Goal: Task Accomplishment & Management: Use online tool/utility

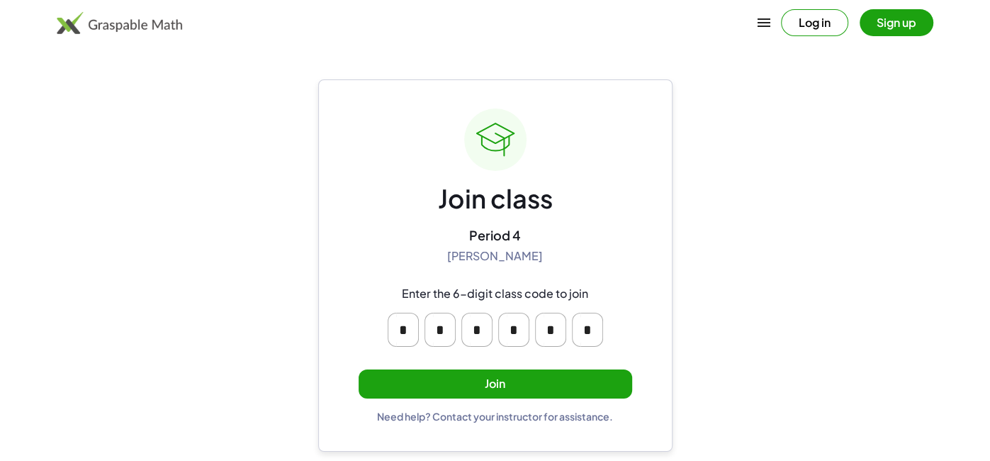
click at [565, 391] on button "Join" at bounding box center [496, 383] width 274 height 29
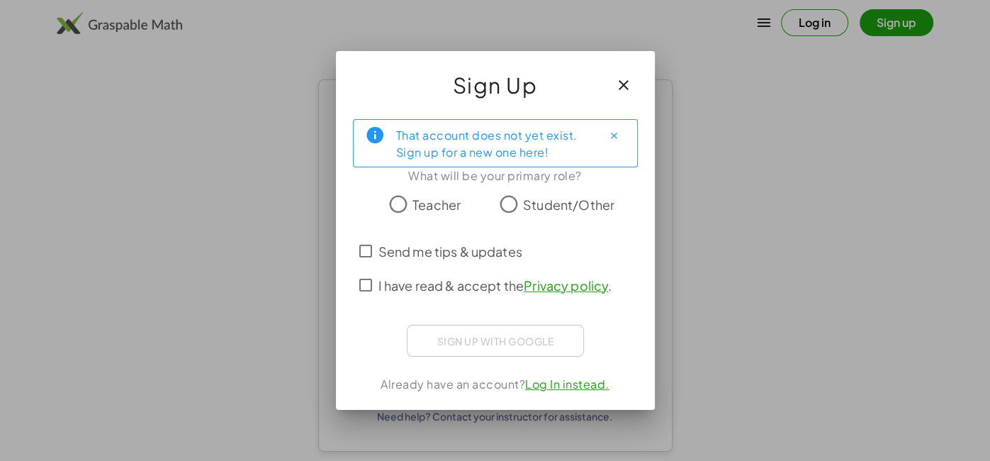
click at [544, 203] on span "Student/Other" at bounding box center [568, 204] width 91 height 19
click at [612, 134] on icon "Close" at bounding box center [614, 135] width 11 height 11
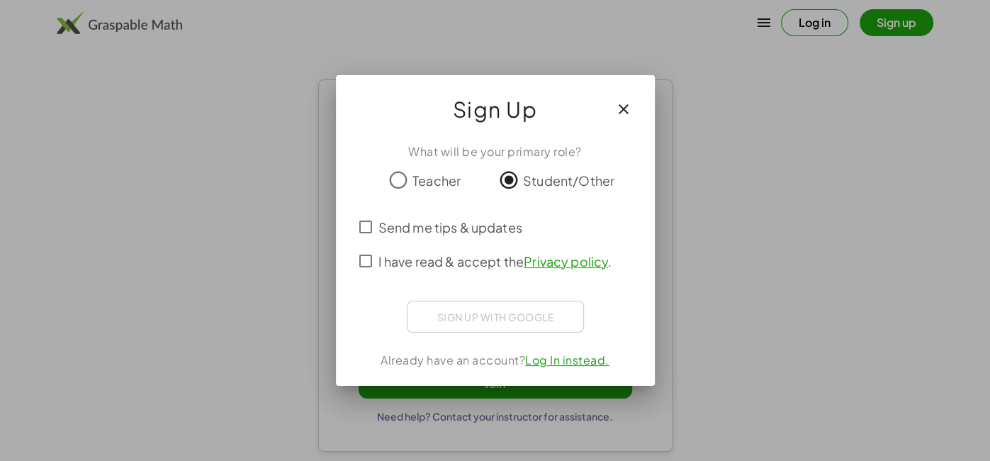
click at [487, 259] on span "I have read & accept the Privacy policy ." at bounding box center [496, 261] width 234 height 19
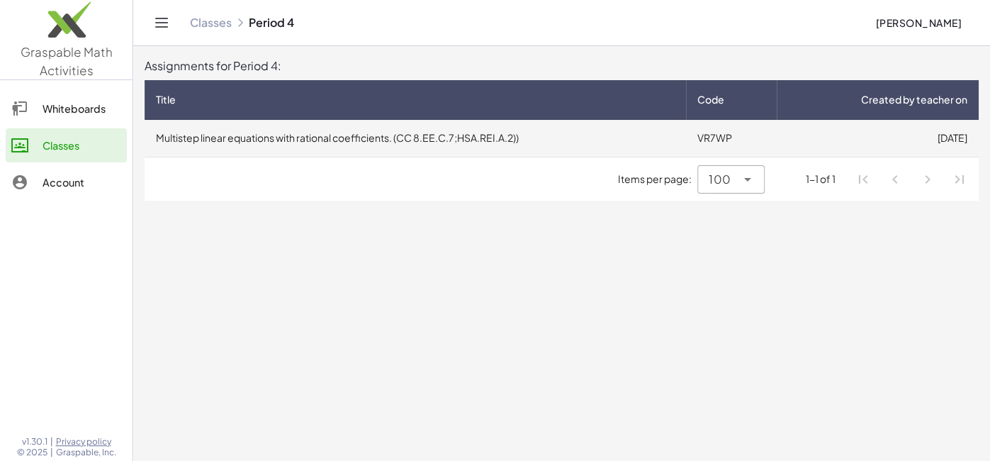
click at [420, 142] on td "Multistep linear equations with rational coefficients. (CC 8.EE.C.7;HSA.REI.A.2…" at bounding box center [416, 138] width 542 height 37
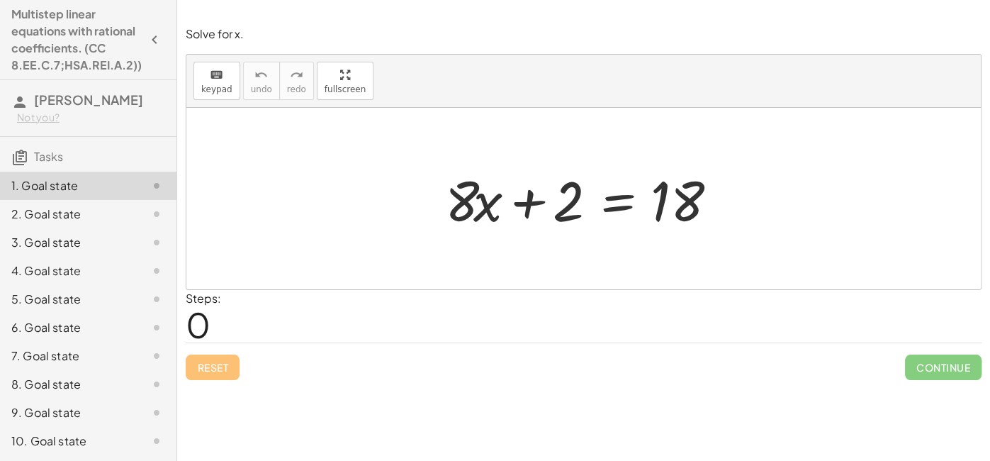
click at [431, 318] on div "Steps: 0" at bounding box center [584, 316] width 796 height 52
click at [653, 215] on div at bounding box center [588, 198] width 301 height 73
click at [221, 87] on span "keypad" at bounding box center [216, 89] width 31 height 10
drag, startPoint x: 252, startPoint y: 179, endPoint x: 267, endPoint y: 198, distance: 23.7
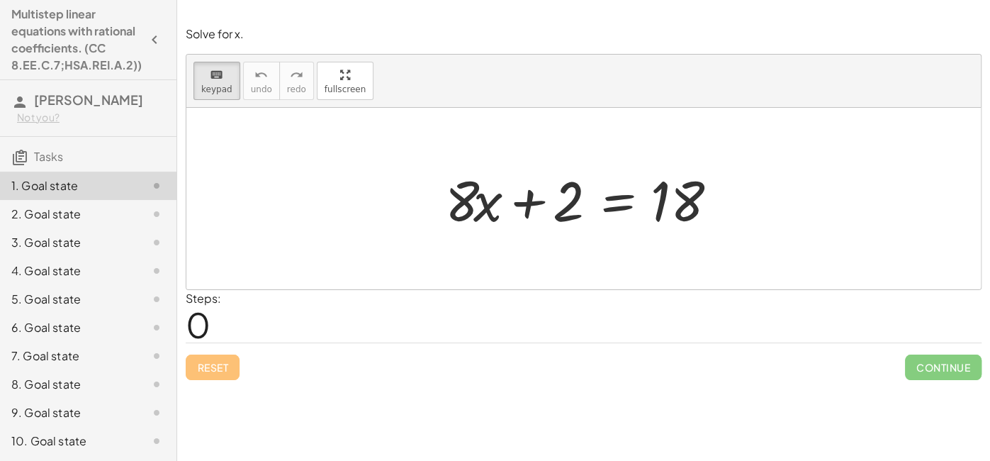
click at [267, 198] on div at bounding box center [583, 198] width 795 height 181
click at [194, 319] on span "0" at bounding box center [198, 324] width 25 height 43
click at [323, 138] on div at bounding box center [583, 198] width 795 height 181
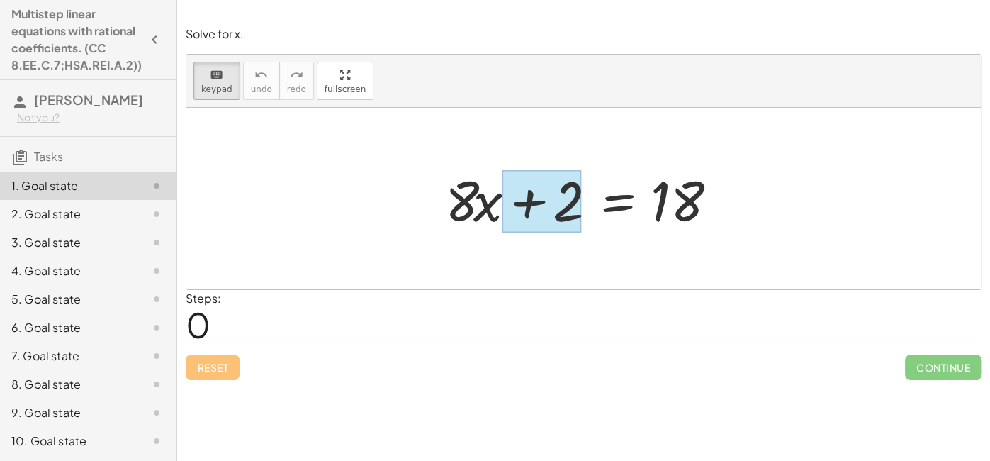
click at [513, 205] on div at bounding box center [541, 201] width 79 height 63
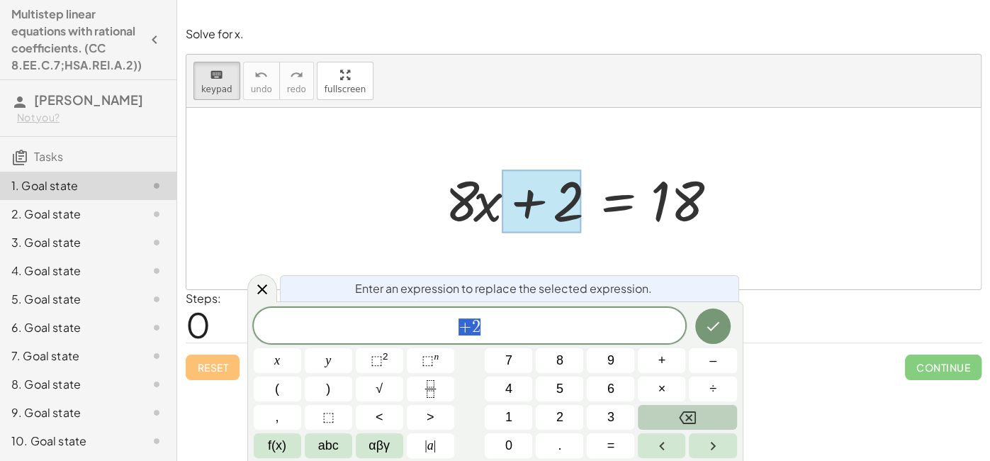
click at [718, 422] on button "Backspace" at bounding box center [687, 417] width 99 height 25
click at [860, 272] on div at bounding box center [583, 198] width 795 height 181
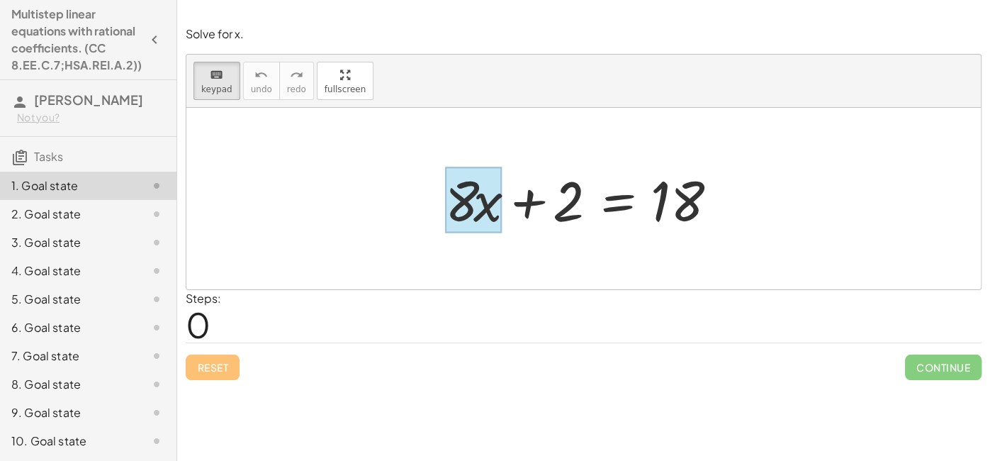
click at [493, 217] on div at bounding box center [473, 200] width 57 height 66
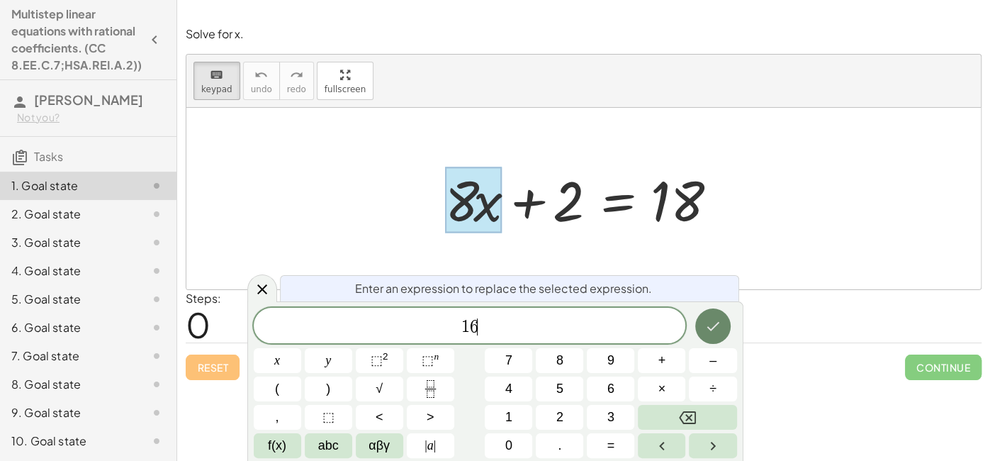
click at [715, 318] on icon "Done" at bounding box center [713, 326] width 17 height 17
click at [522, 421] on button "1" at bounding box center [508, 417] width 47 height 25
click at [611, 382] on span "6" at bounding box center [610, 388] width 7 height 19
click at [713, 327] on icon "Done" at bounding box center [713, 326] width 13 height 9
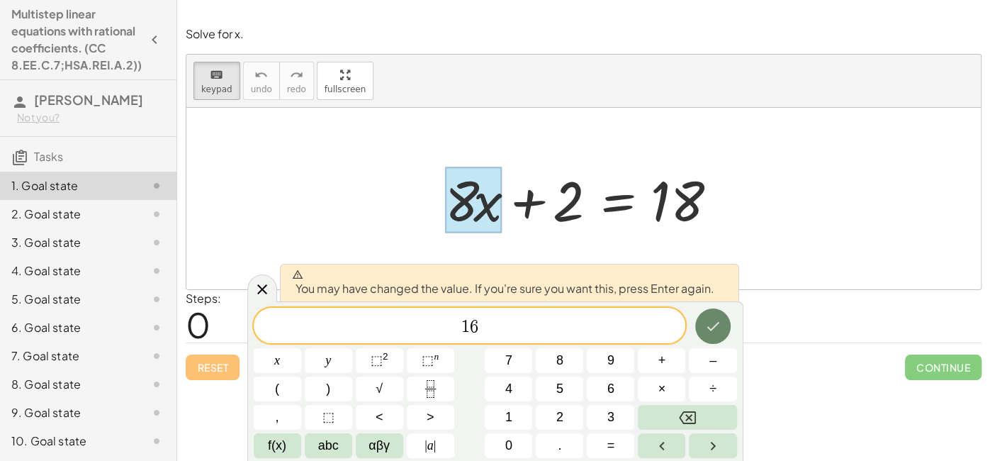
click at [713, 327] on icon "Done" at bounding box center [713, 326] width 13 height 9
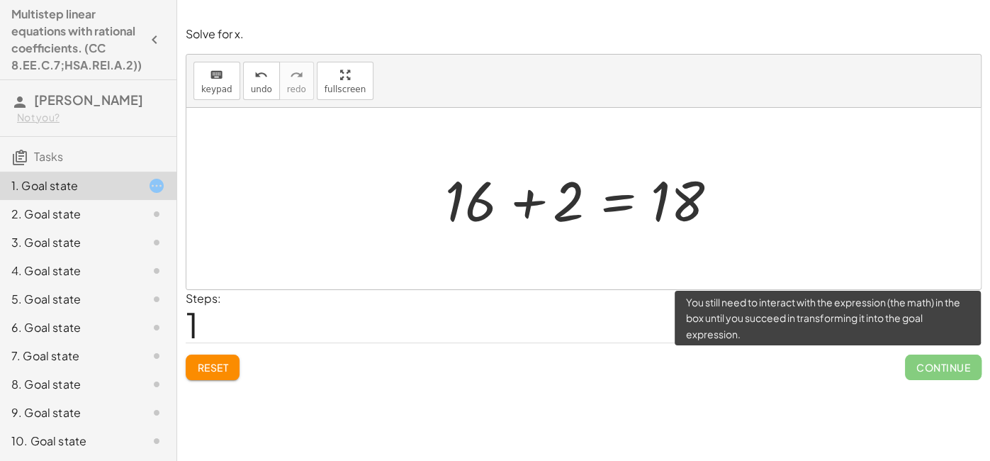
click at [970, 364] on span "Continue" at bounding box center [943, 367] width 77 height 26
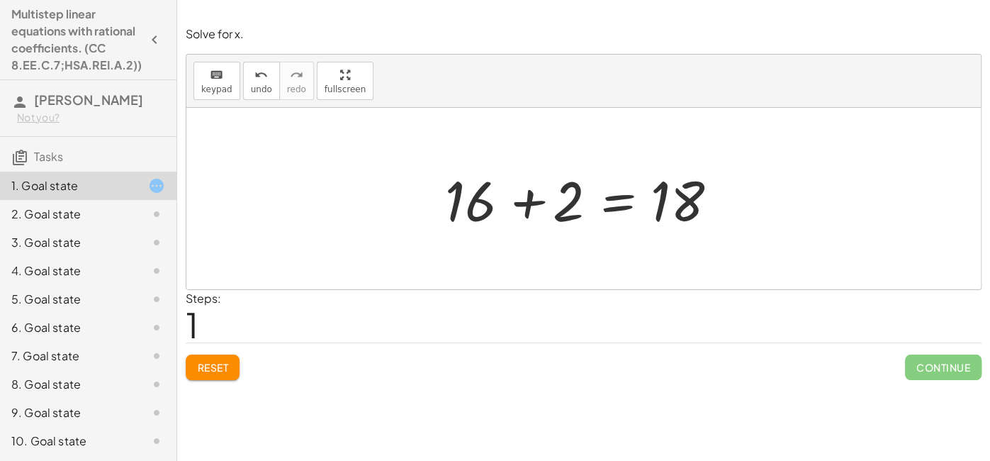
click at [469, 213] on div at bounding box center [588, 198] width 301 height 73
click at [207, 364] on span "Reset" at bounding box center [212, 367] width 31 height 13
click at [491, 213] on div at bounding box center [588, 198] width 301 height 73
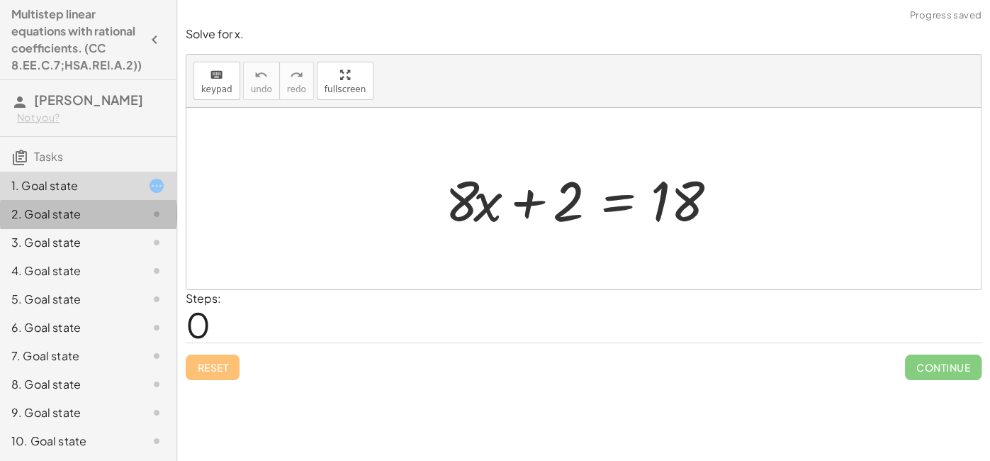
click at [105, 221] on div "2. Goal state" at bounding box center [68, 214] width 114 height 17
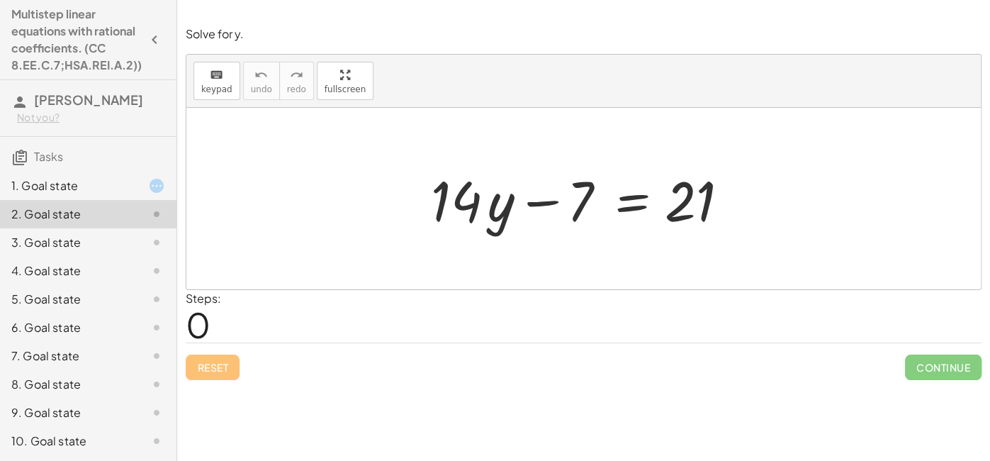
click at [508, 205] on div at bounding box center [589, 198] width 330 height 73
click at [465, 213] on div at bounding box center [589, 198] width 330 height 73
click at [211, 74] on icon "keyboard" at bounding box center [216, 75] width 13 height 17
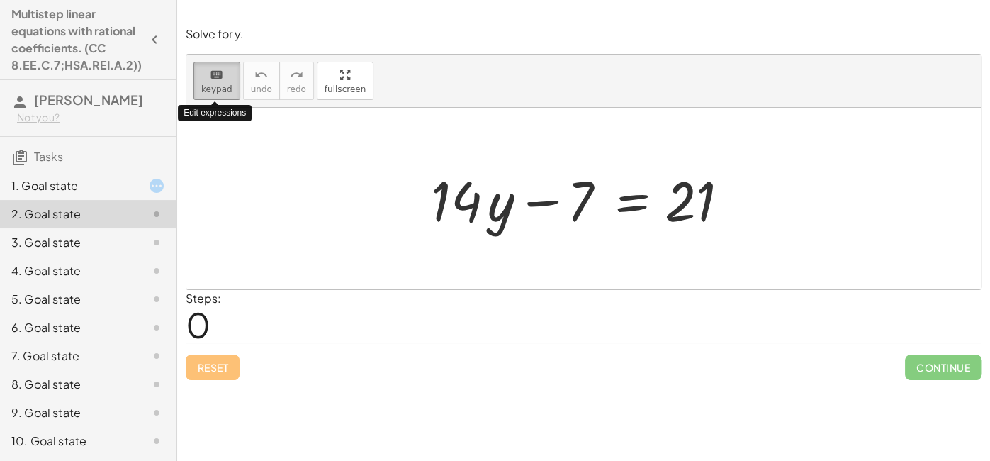
click at [211, 74] on icon "keyboard" at bounding box center [216, 75] width 13 height 17
click at [482, 206] on div at bounding box center [589, 198] width 330 height 73
click at [208, 88] on span "keypad" at bounding box center [216, 89] width 31 height 10
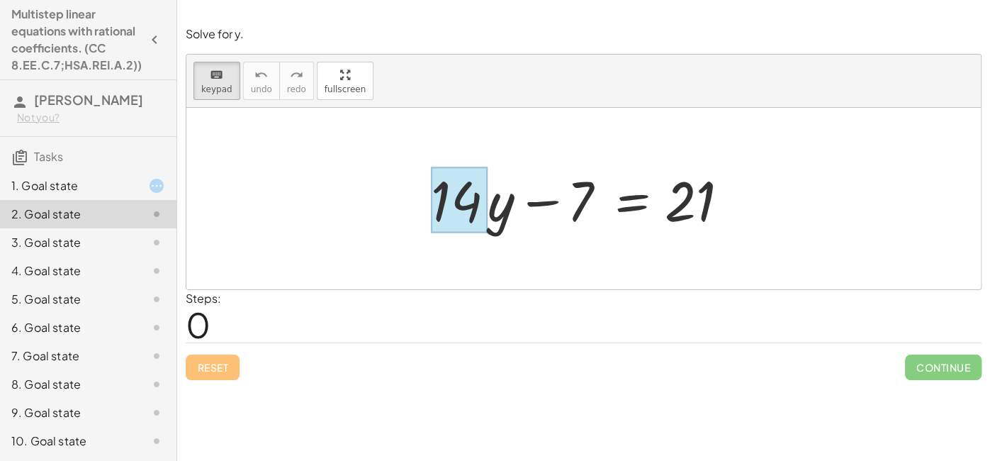
click at [485, 216] on div at bounding box center [459, 200] width 57 height 66
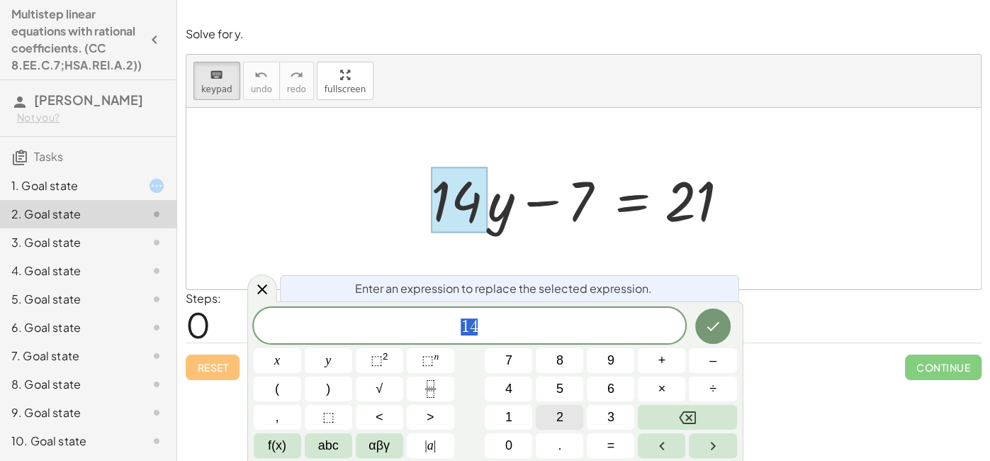
click at [552, 415] on button "2" at bounding box center [559, 417] width 47 height 25
click at [717, 318] on icon "Done" at bounding box center [713, 326] width 17 height 17
click at [503, 213] on div at bounding box center [589, 198] width 330 height 73
click at [273, 288] on div at bounding box center [262, 288] width 30 height 28
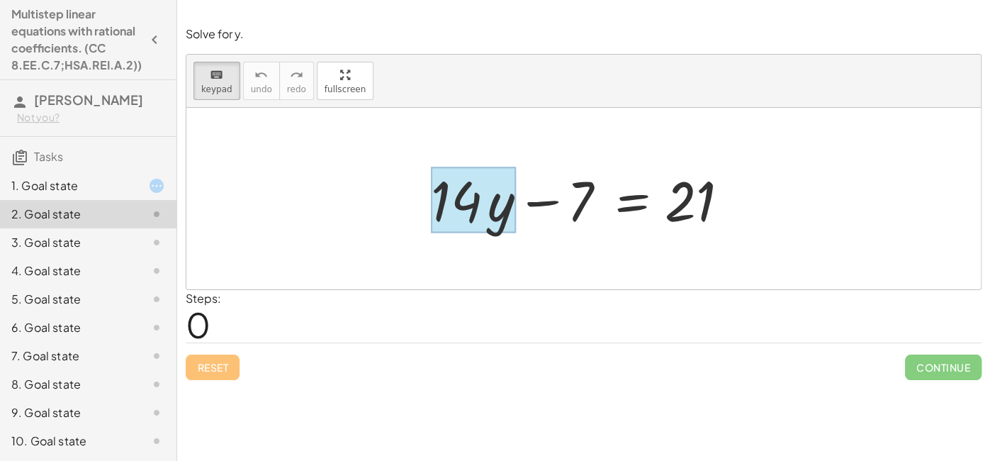
click at [504, 223] on div at bounding box center [473, 200] width 85 height 66
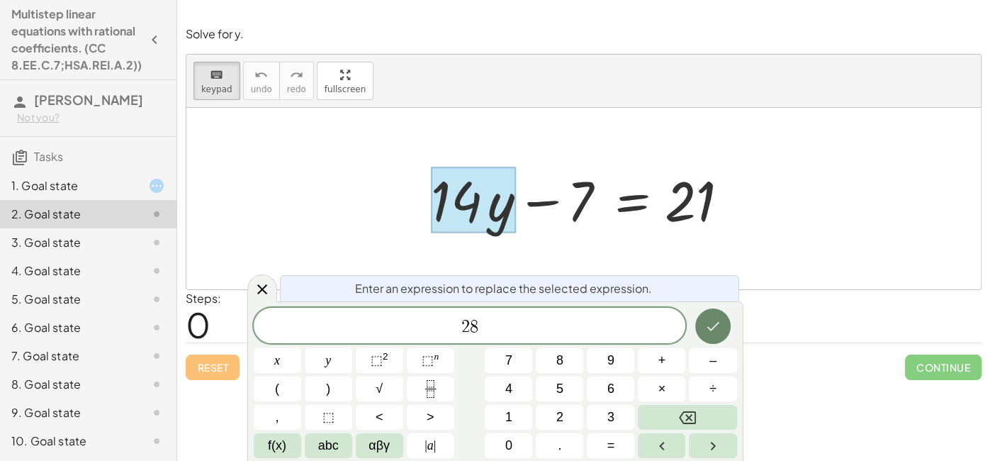
click at [723, 325] on button "Done" at bounding box center [712, 325] width 35 height 35
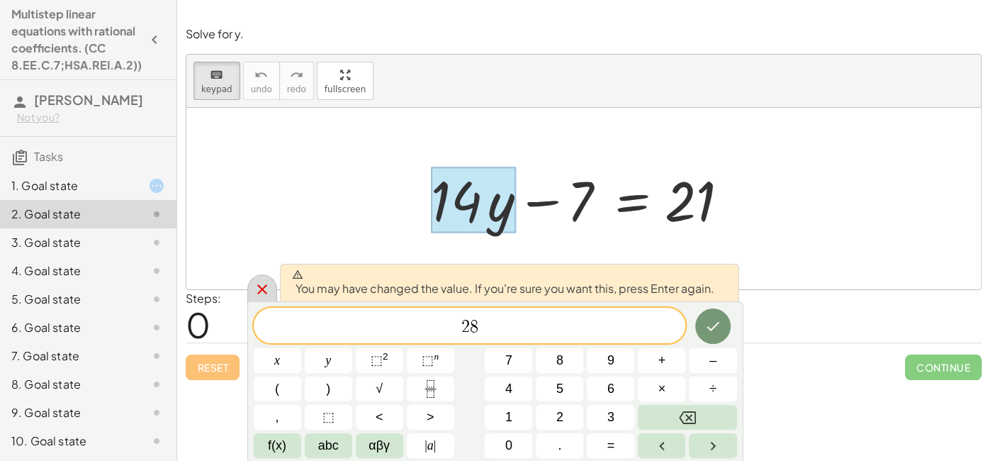
click at [261, 286] on icon at bounding box center [262, 289] width 17 height 17
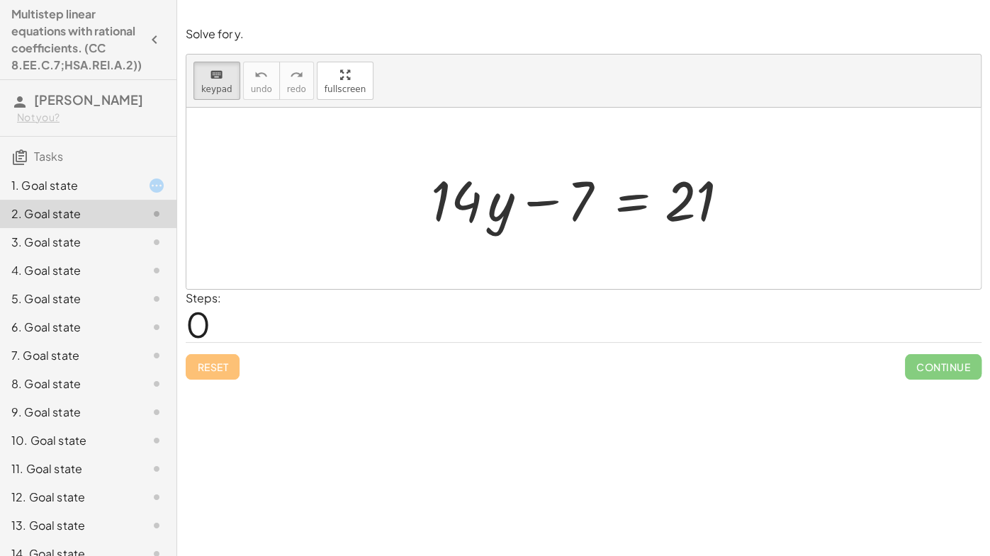
click at [150, 40] on icon "button" at bounding box center [154, 39] width 17 height 17
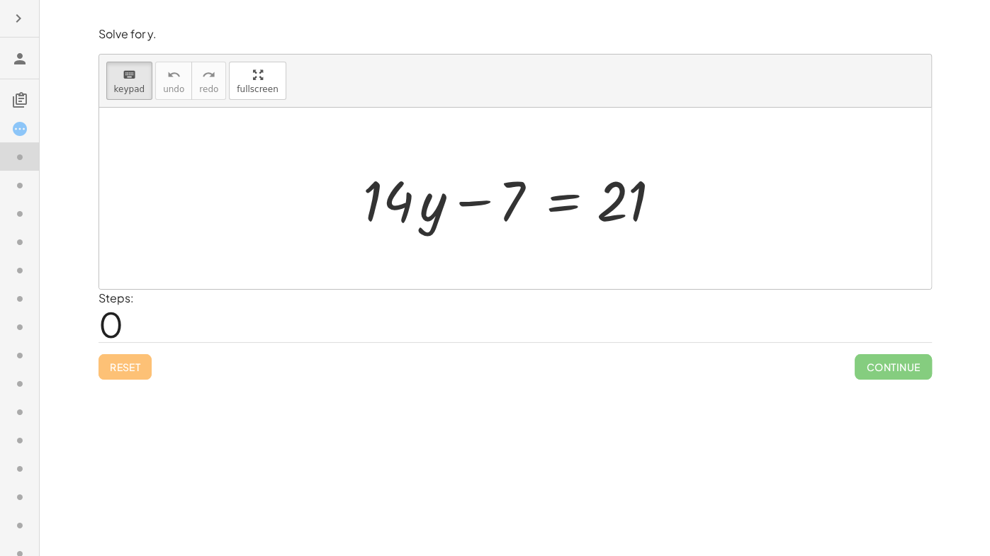
click at [26, 130] on icon at bounding box center [19, 129] width 17 height 17
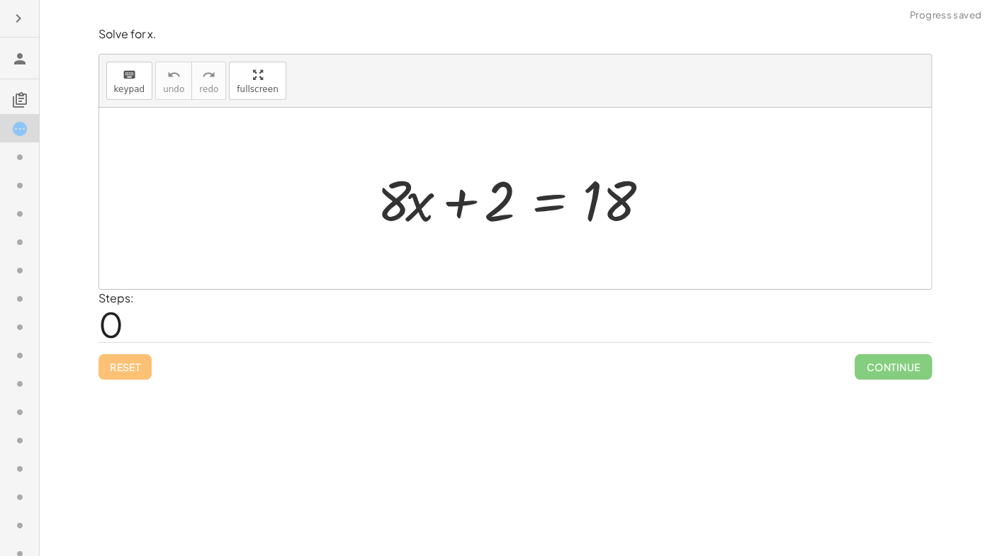
click at [26, 131] on icon at bounding box center [19, 129] width 17 height 17
click at [9, 20] on button "button" at bounding box center [19, 19] width 26 height 26
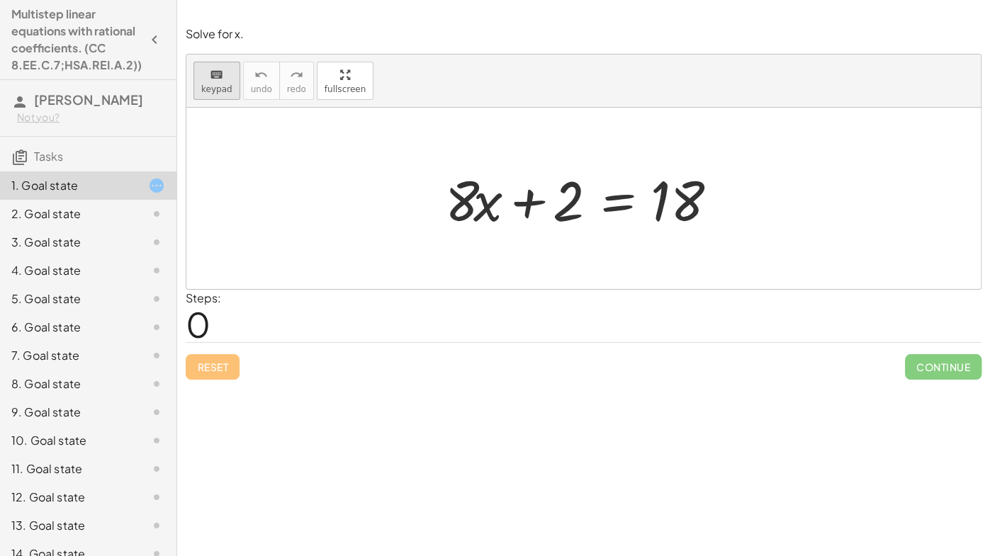
click at [215, 86] on span "keypad" at bounding box center [216, 89] width 31 height 10
click at [94, 211] on div "2. Goal state" at bounding box center [68, 214] width 114 height 17
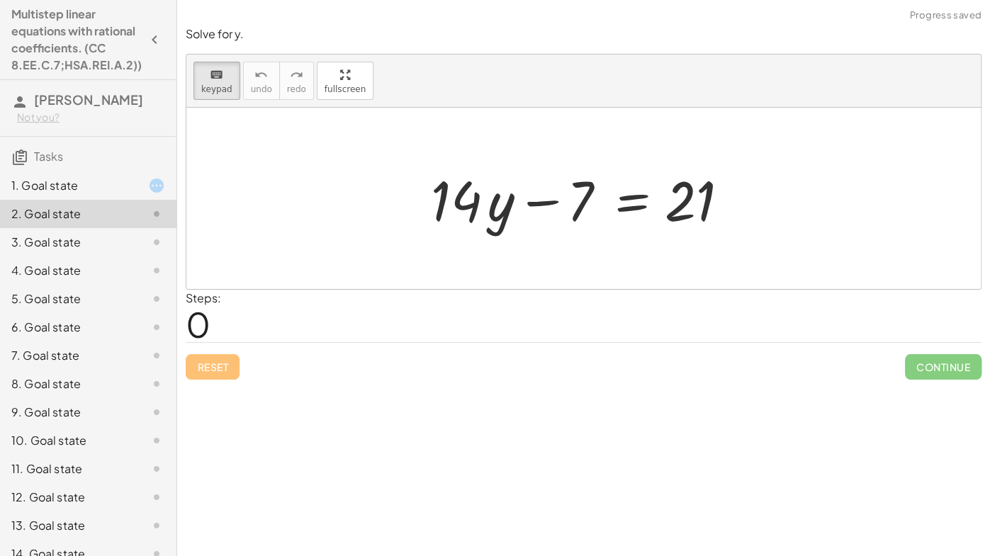
click at [96, 241] on div "3. Goal state" at bounding box center [68, 242] width 114 height 17
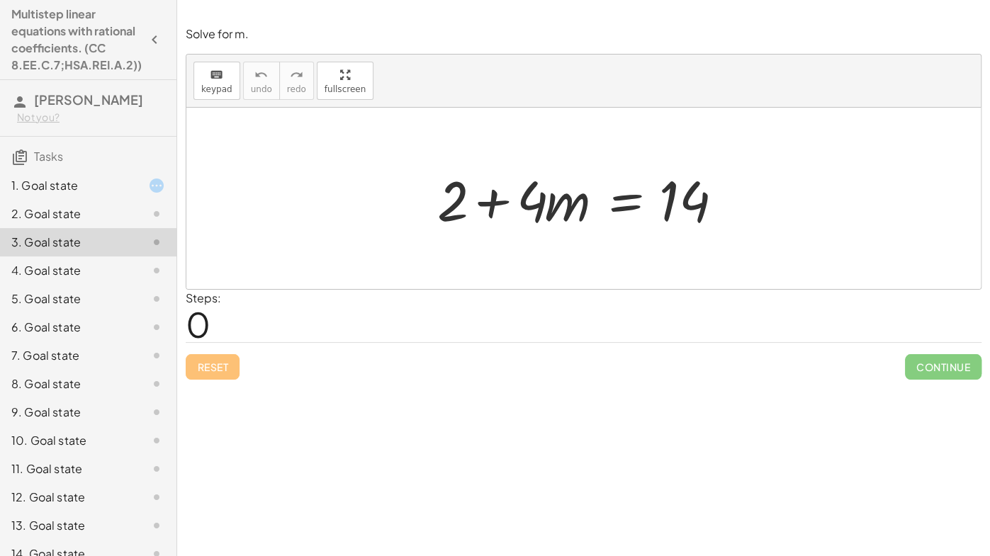
click at [105, 265] on div "4. Goal state" at bounding box center [68, 270] width 114 height 17
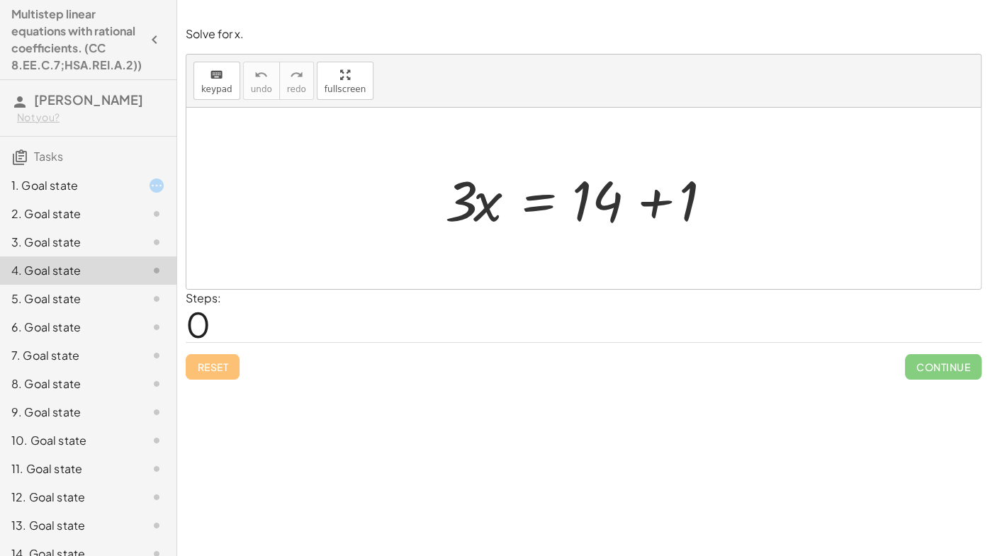
click at [113, 296] on div "5. Goal state" at bounding box center [68, 299] width 114 height 17
